Goal: Navigation & Orientation: Find specific page/section

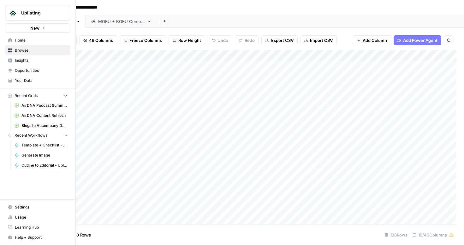
click at [41, 42] on span "Home" at bounding box center [41, 41] width 53 height 6
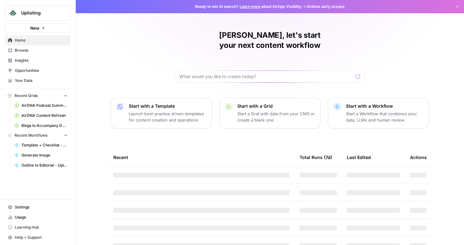
click at [41, 49] on span "Browse" at bounding box center [41, 51] width 53 height 6
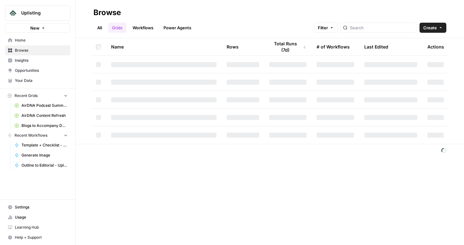
click at [146, 27] on link "Workflows" at bounding box center [143, 28] width 28 height 10
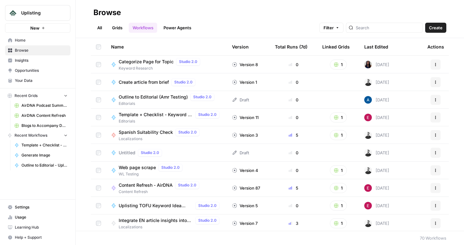
click at [119, 28] on link "Grids" at bounding box center [117, 28] width 18 height 10
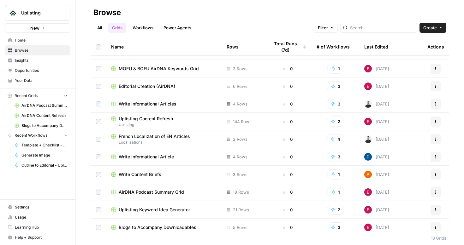
scroll to position [143, 0]
